Goal: Task Accomplishment & Management: Complete application form

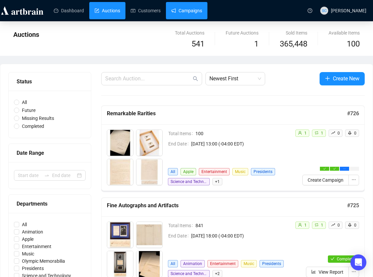
click at [194, 6] on link "Campaigns" at bounding box center [186, 10] width 31 height 17
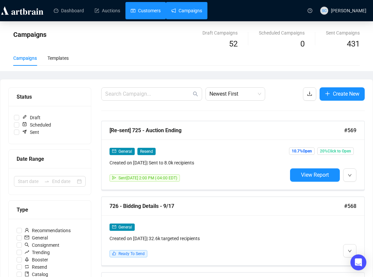
click at [145, 5] on link "Customers" at bounding box center [146, 10] width 30 height 17
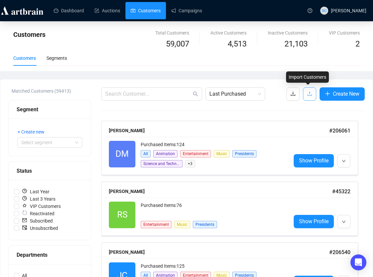
click at [303, 90] on button "button" at bounding box center [309, 93] width 13 height 13
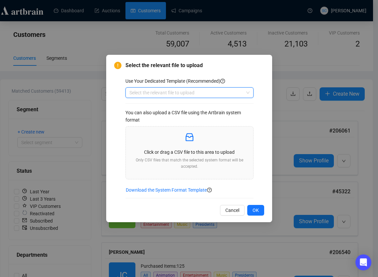
click at [180, 92] on input "search" at bounding box center [186, 93] width 114 height 10
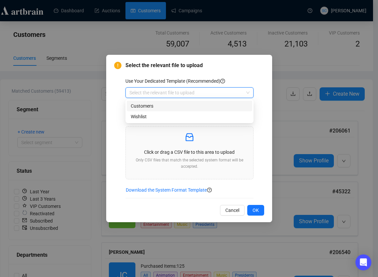
click at [176, 105] on div "Customers" at bounding box center [189, 105] width 117 height 7
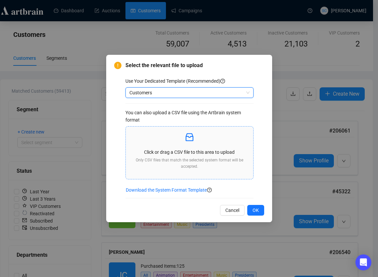
click at [229, 143] on p at bounding box center [189, 137] width 117 height 11
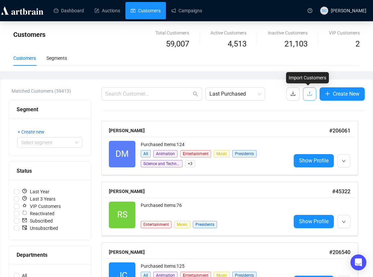
click at [311, 93] on button "button" at bounding box center [309, 93] width 13 height 13
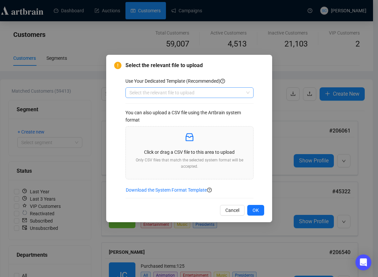
click at [223, 94] on input "search" at bounding box center [186, 93] width 114 height 10
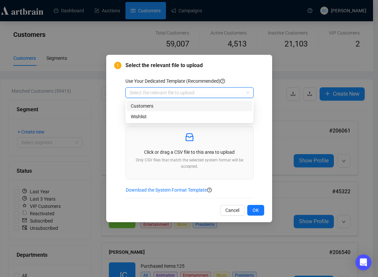
click at [210, 109] on div "Customers" at bounding box center [189, 105] width 117 height 7
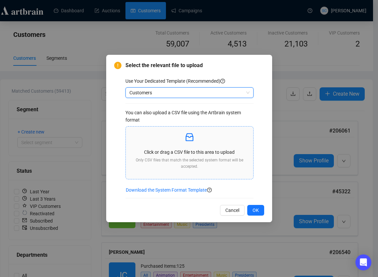
click at [185, 148] on p "Click or drag a CSV file to this area to upload" at bounding box center [189, 151] width 117 height 7
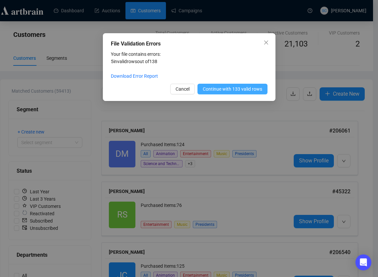
click at [228, 88] on span "Continue with 133 valid rows" at bounding box center [232, 88] width 59 height 7
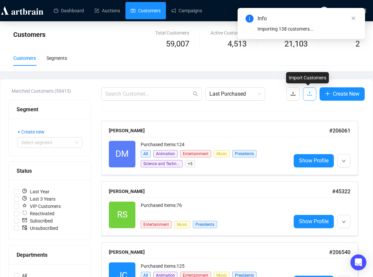
click at [311, 95] on button "button" at bounding box center [309, 93] width 13 height 13
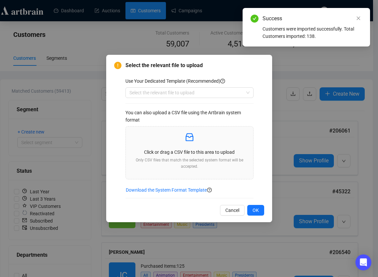
click at [259, 193] on div "Use Your Dedicated Template (Recommended) Select the relevant file to upload Yo…" at bounding box center [194, 137] width 139 height 121
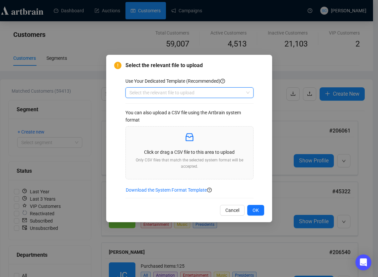
click at [237, 94] on input "search" at bounding box center [186, 93] width 114 height 10
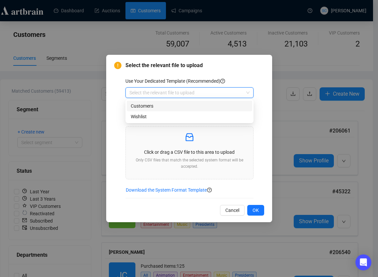
click at [216, 103] on div "Customers" at bounding box center [189, 105] width 117 height 7
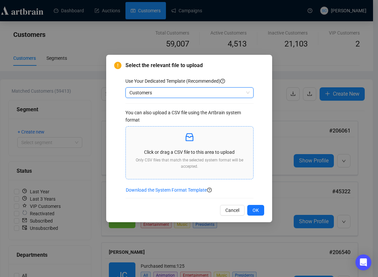
click at [182, 150] on p "Click or drag a CSV file to this area to upload" at bounding box center [189, 151] width 117 height 7
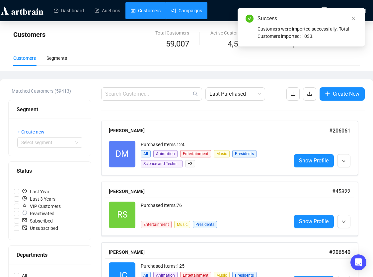
click at [184, 14] on link "Campaigns" at bounding box center [186, 10] width 31 height 17
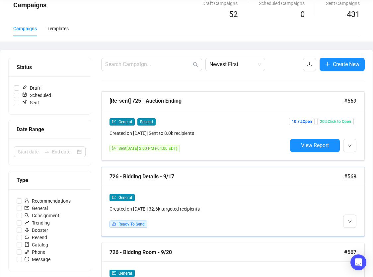
scroll to position [34, 0]
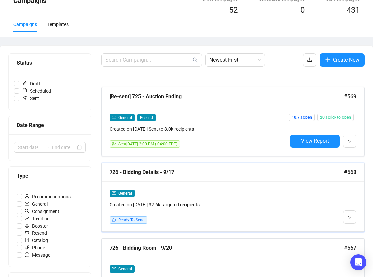
click at [314, 199] on div at bounding box center [321, 206] width 69 height 34
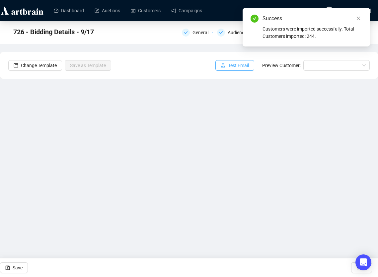
click at [247, 68] on button "Test Email" at bounding box center [234, 65] width 39 height 11
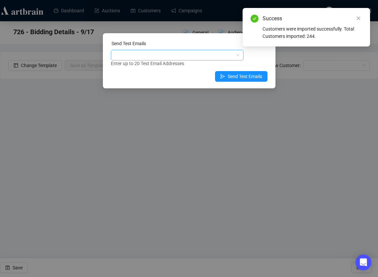
click at [181, 59] on div at bounding box center [173, 54] width 123 height 9
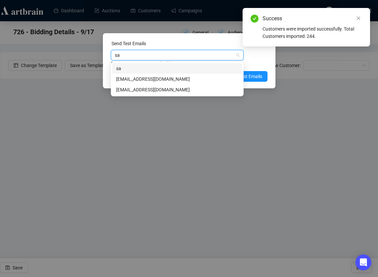
type input "sar"
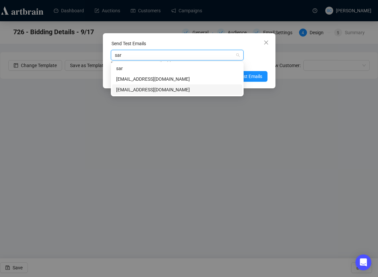
click at [169, 88] on div "[EMAIL_ADDRESS][DOMAIN_NAME]" at bounding box center [177, 89] width 122 height 7
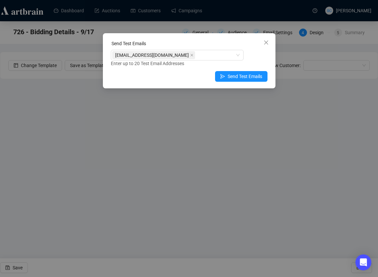
click at [263, 62] on div "Enter up to 20 Test Email Addresses" at bounding box center [189, 64] width 157 height 8
click at [252, 79] on span "Send Test Emails" at bounding box center [245, 76] width 35 height 7
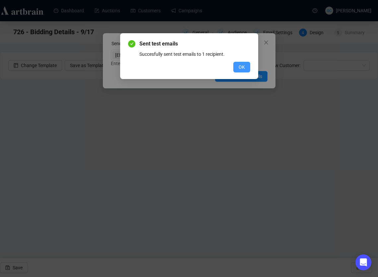
click at [241, 64] on span "OK" at bounding box center [242, 66] width 6 height 7
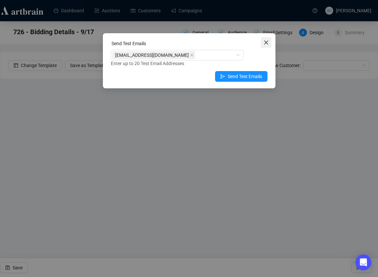
click at [265, 43] on icon "close" at bounding box center [266, 42] width 4 height 4
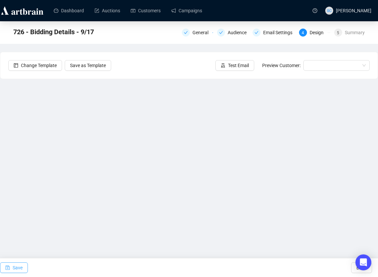
click at [16, 267] on span "Save" at bounding box center [18, 267] width 10 height 19
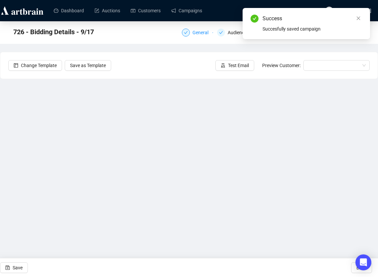
click at [200, 35] on div "General" at bounding box center [202, 33] width 20 height 8
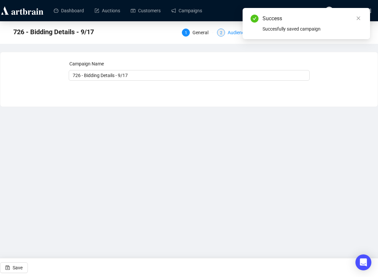
click at [228, 33] on div "Audience" at bounding box center [239, 33] width 23 height 8
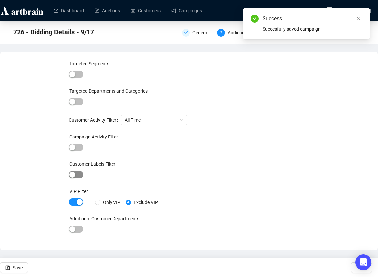
click at [76, 172] on span "button" at bounding box center [76, 174] width 15 height 7
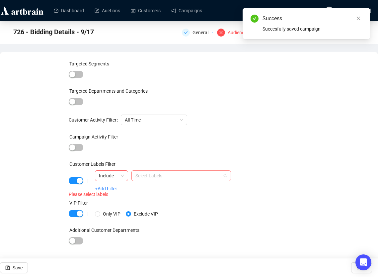
click at [141, 174] on div at bounding box center [178, 175] width 90 height 9
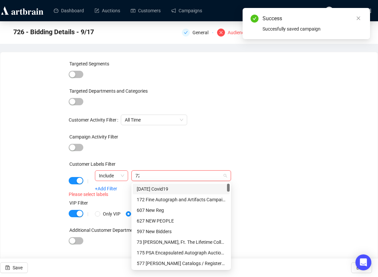
type input "726"
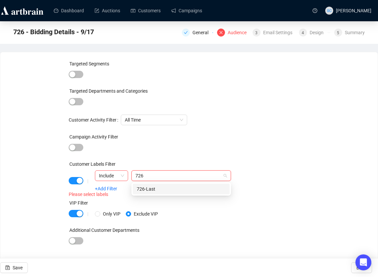
click at [147, 192] on div "726-Last" at bounding box center [181, 188] width 89 height 7
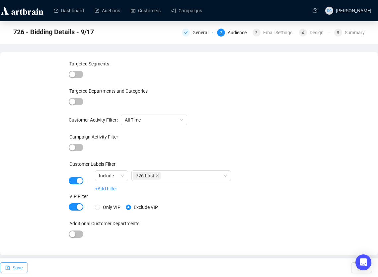
click at [8, 265] on icon "save" at bounding box center [8, 267] width 4 height 4
click at [272, 32] on div "Email Settings" at bounding box center [279, 33] width 33 height 8
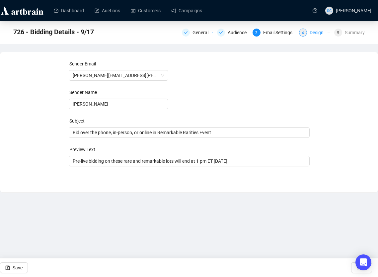
click at [315, 33] on div "Design" at bounding box center [319, 33] width 18 height 8
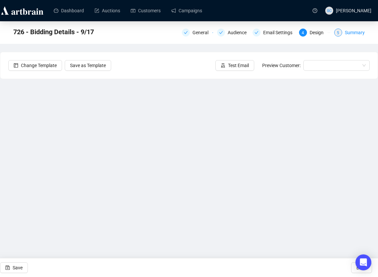
click at [349, 33] on div "Summary" at bounding box center [355, 33] width 20 height 8
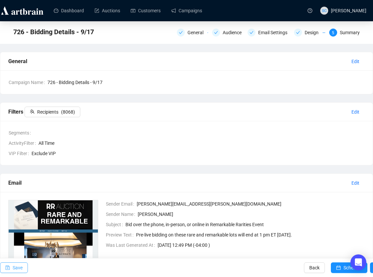
click at [13, 270] on span "Save" at bounding box center [18, 267] width 10 height 19
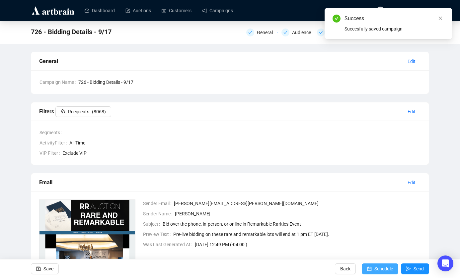
click at [378, 269] on span "Schedule" at bounding box center [383, 269] width 19 height 19
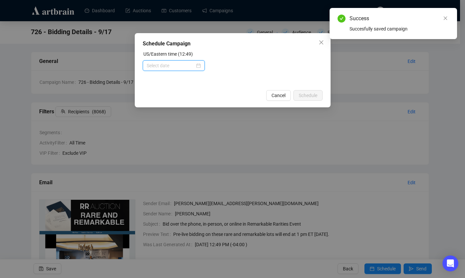
click at [170, 67] on input at bounding box center [171, 65] width 48 height 7
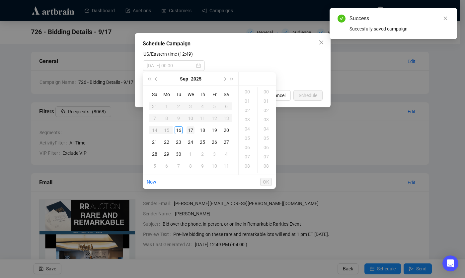
click at [191, 130] on div "17" at bounding box center [190, 130] width 8 height 8
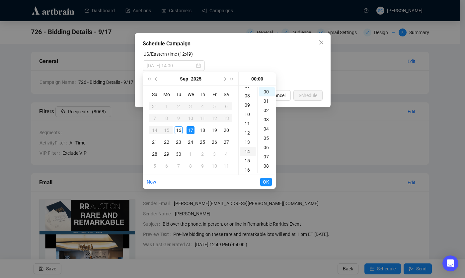
click at [246, 153] on div "14" at bounding box center [248, 151] width 16 height 9
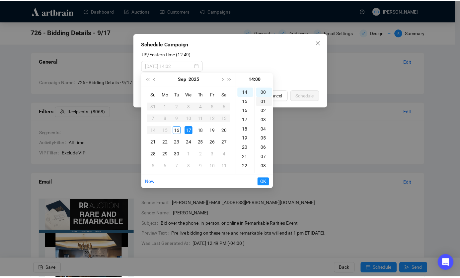
scroll to position [130, 0]
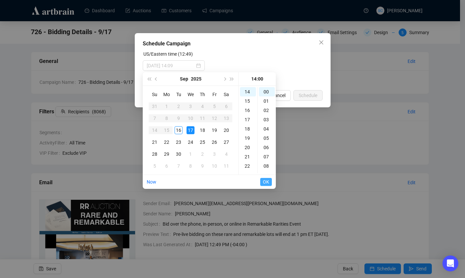
type input "[DATE] 14:00"
click at [267, 181] on span "OK" at bounding box center [266, 182] width 6 height 13
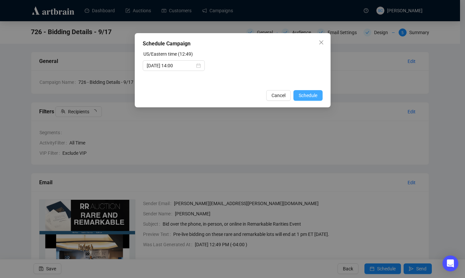
click at [313, 95] on span "Schedule" at bounding box center [308, 95] width 19 height 7
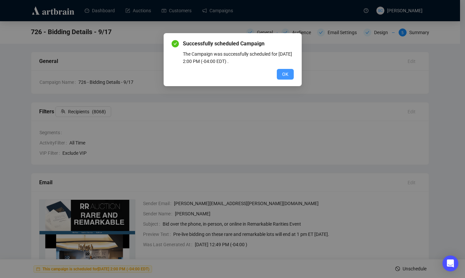
click at [287, 74] on span "OK" at bounding box center [285, 74] width 6 height 7
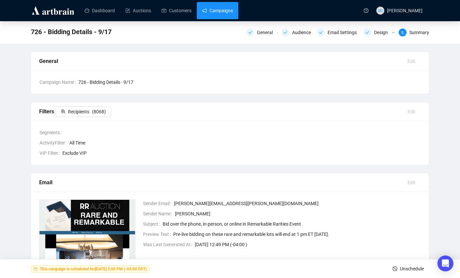
click at [227, 11] on link "Campaigns" at bounding box center [217, 10] width 31 height 17
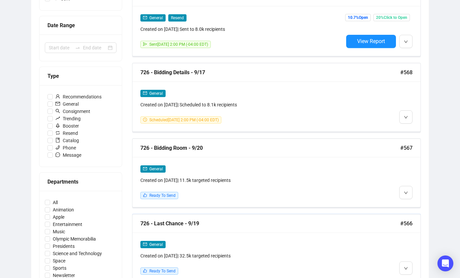
scroll to position [142, 0]
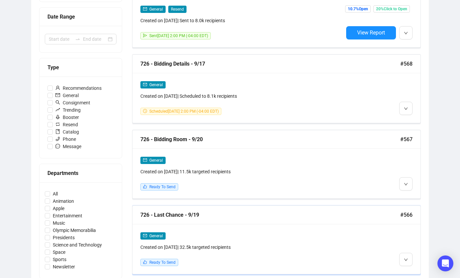
click at [275, 222] on div "726 - Last Chance - 9/19 #566" at bounding box center [276, 215] width 288 height 19
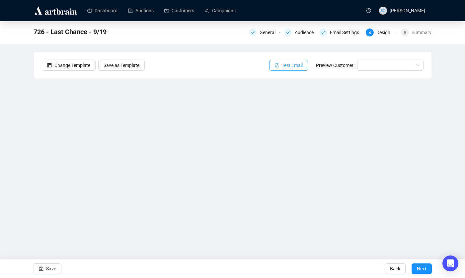
click at [285, 63] on span "Test Email" at bounding box center [292, 65] width 21 height 7
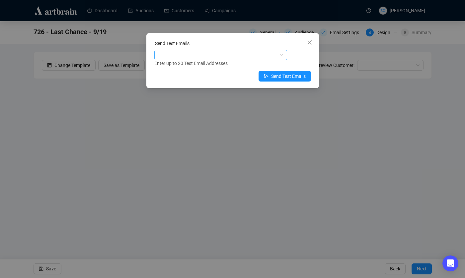
click at [242, 58] on div at bounding box center [217, 54] width 123 height 9
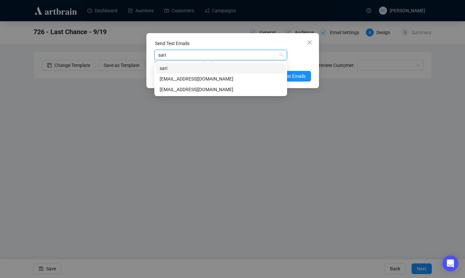
type input "[PERSON_NAME]"
click at [220, 92] on div "[EMAIL_ADDRESS][DOMAIN_NAME]" at bounding box center [221, 89] width 122 height 7
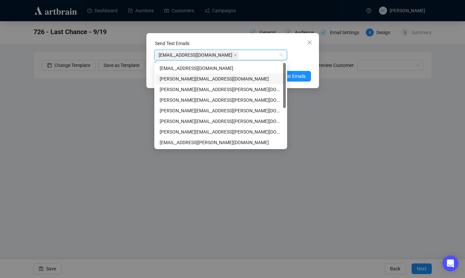
click at [296, 65] on div "Enter up to 20 Test Email Addresses" at bounding box center [232, 64] width 157 height 8
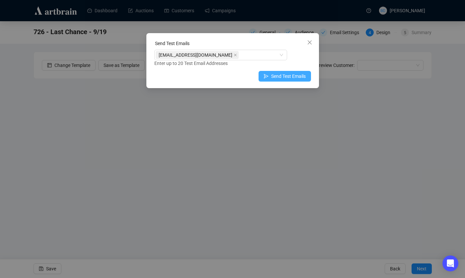
click at [288, 75] on span "Send Test Emails" at bounding box center [288, 76] width 35 height 7
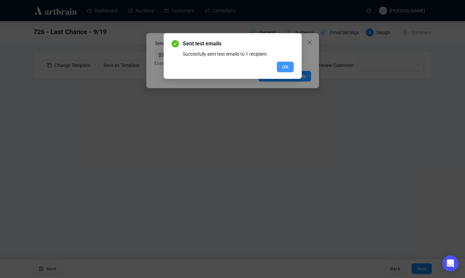
click at [283, 67] on span "OK" at bounding box center [285, 66] width 6 height 7
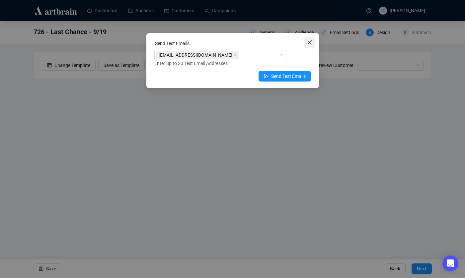
click at [311, 44] on icon "close" at bounding box center [309, 42] width 4 height 4
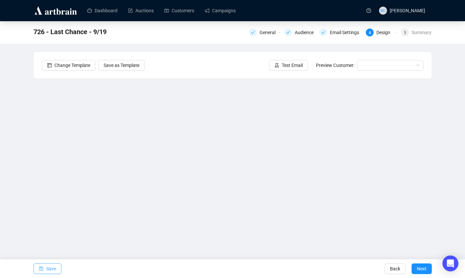
click at [44, 271] on button "Save" at bounding box center [48, 269] width 28 height 11
